Goal: Use online tool/utility: Utilize a website feature to perform a specific function

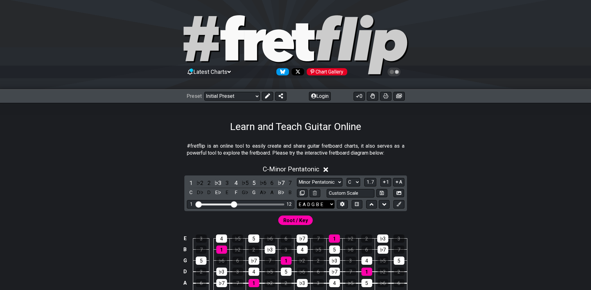
click at [297, 200] on select "E A D G B E E A D G B E E A D G B E B E A D F♯ B A D G C E A D A D G B E E♭ A♭ …" at bounding box center [316, 204] width 38 height 9
click at [338, 207] on button at bounding box center [341, 204] width 11 height 9
click at [297, 200] on select "E A D G B E E A D G B E E A D G B E B E A D F♯ B A D G C E A D A D G B E E♭ A♭ …" at bounding box center [316, 204] width 38 height 9
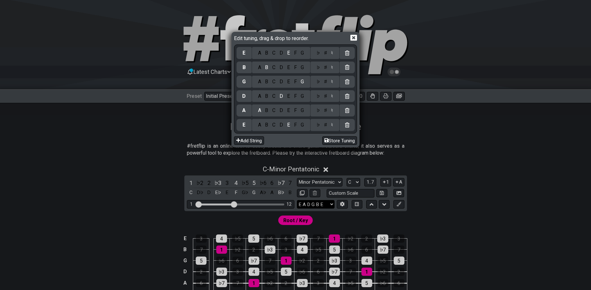
select select "C G C F A D"
click option "C G C F A D" at bounding box center [0, 0] width 0 height 0
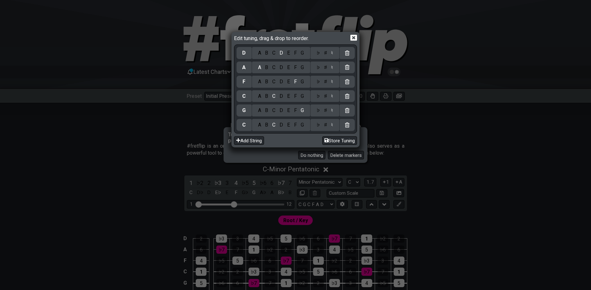
click at [354, 41] on div "Edit tuning, drag & drop to reorder." at bounding box center [295, 38] width 123 height 11
click at [351, 39] on icon at bounding box center [353, 38] width 7 height 6
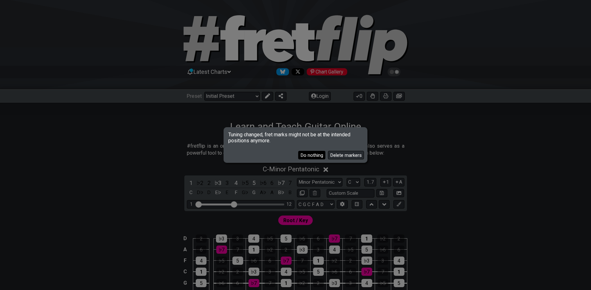
click at [308, 155] on button "Do nothing" at bounding box center [311, 155] width 27 height 9
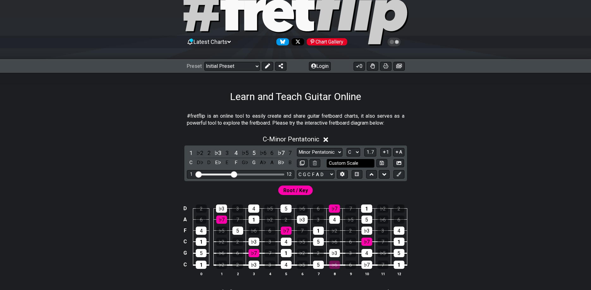
scroll to position [32, 0]
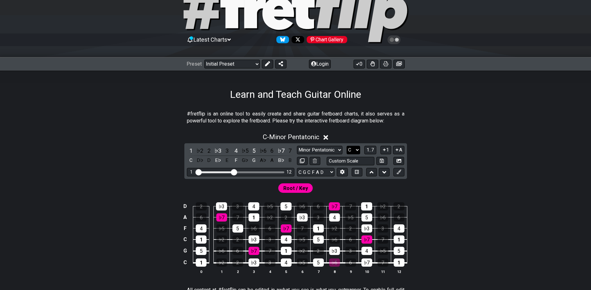
click at [346, 146] on select "A♭ A A♯ B♭ B C C♯ D♭ D D♯ E♭ E F F♯ G♭ G G♯" at bounding box center [353, 150] width 14 height 9
select select "F"
click option "F" at bounding box center [0, 0] width 0 height 0
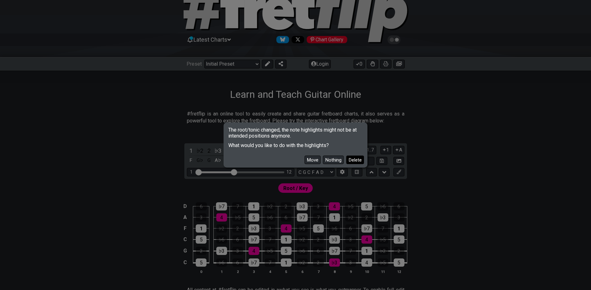
click at [353, 157] on button "Delete" at bounding box center [355, 160] width 18 height 9
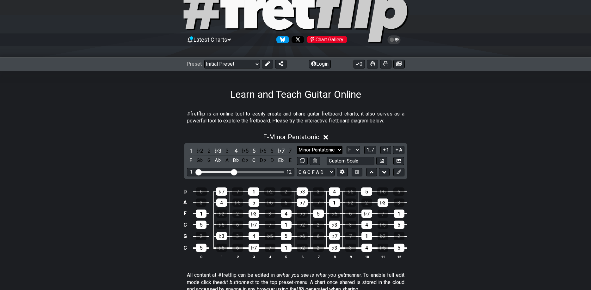
click at [297, 146] on select "Minor Pentatonic Click to edit Minor Pentatonic Major Pentatonic Minor Blues Ma…" at bounding box center [319, 150] width 45 height 9
select select "Minor / Aeolian"
click option "Minor / Aeolian" at bounding box center [0, 0] width 0 height 0
